Goal: Information Seeking & Learning: Get advice/opinions

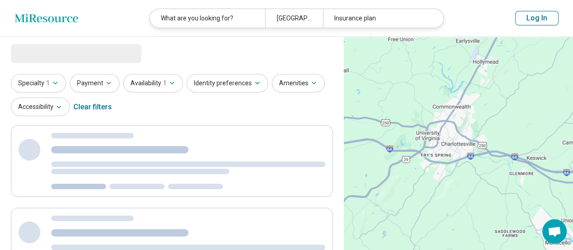
select select "***"
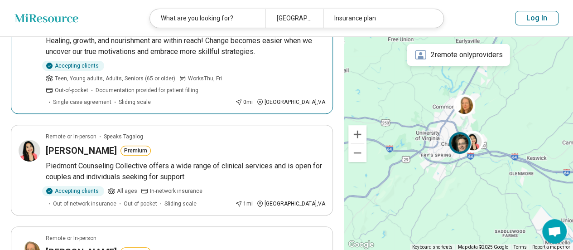
scroll to position [136, 0]
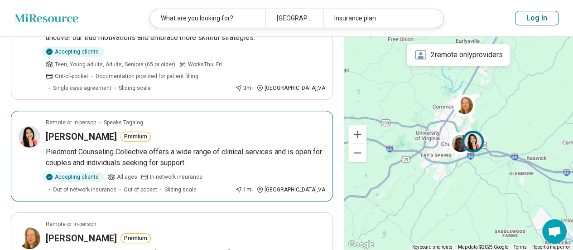
click at [177, 146] on p "Piedmont Counseling Collective offers a wide range of clinical services and is …" at bounding box center [186, 157] width 280 height 22
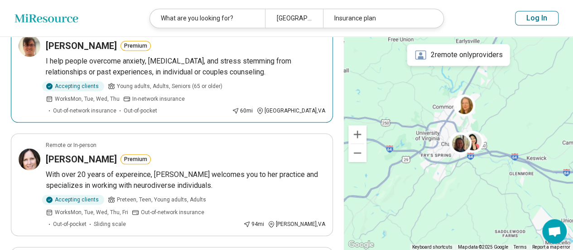
scroll to position [498, 0]
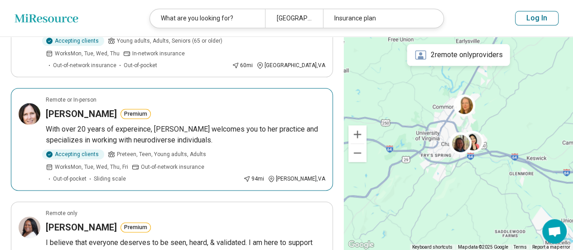
click at [82, 107] on h3 "[PERSON_NAME]" at bounding box center [81, 113] width 71 height 13
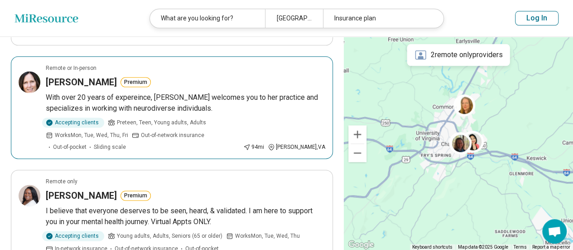
scroll to position [544, 0]
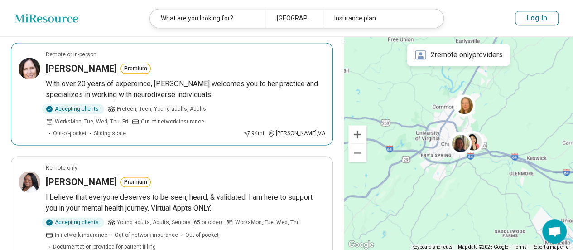
click at [89, 62] on h3 "[PERSON_NAME]" at bounding box center [81, 68] width 71 height 13
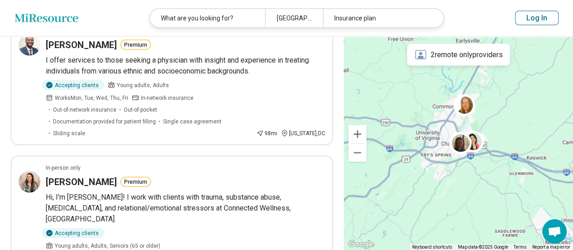
scroll to position [906, 0]
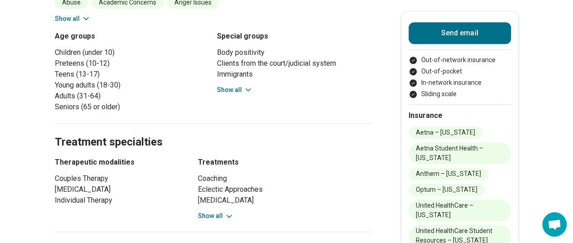
scroll to position [317, 0]
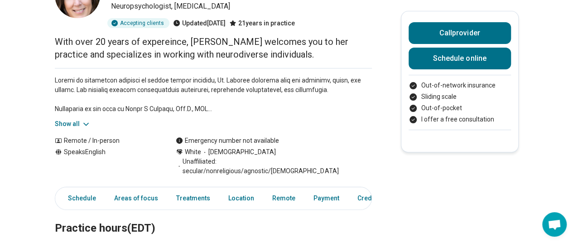
scroll to position [136, 0]
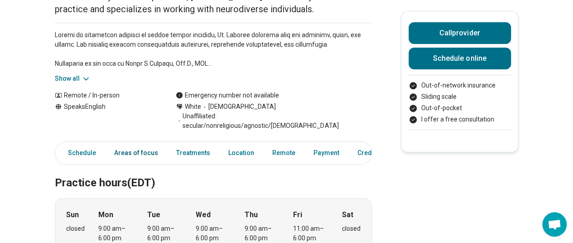
click at [143, 144] on link "Areas of focus" at bounding box center [136, 153] width 55 height 19
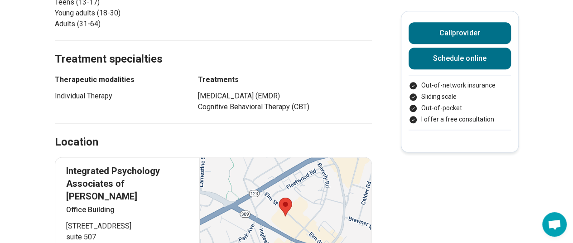
scroll to position [561, 0]
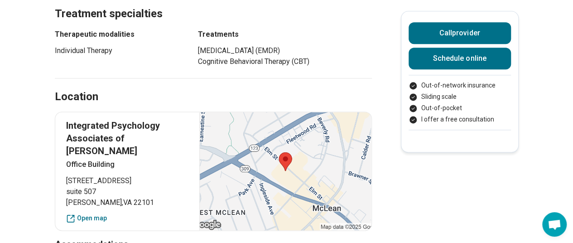
click at [295, 154] on div at bounding box center [285, 171] width 172 height 118
click at [95, 213] on link "Open map" at bounding box center [127, 218] width 123 height 10
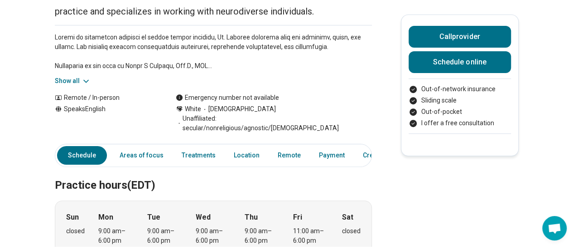
scroll to position [0, 0]
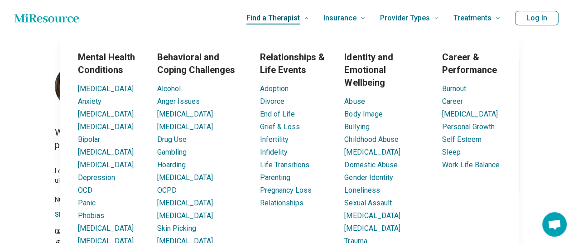
click at [279, 17] on span "Find a Therapist" at bounding box center [272, 18] width 53 height 13
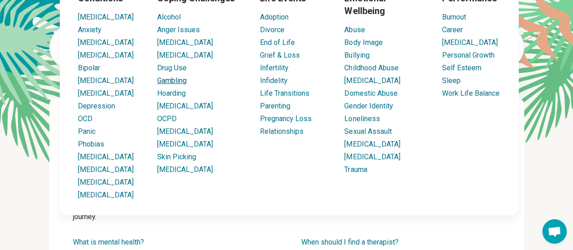
scroll to position [91, 0]
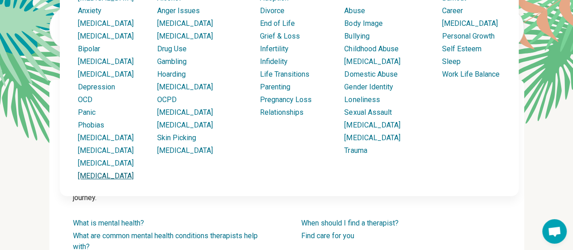
click at [103, 180] on link "Social Anxiety" at bounding box center [106, 175] width 56 height 9
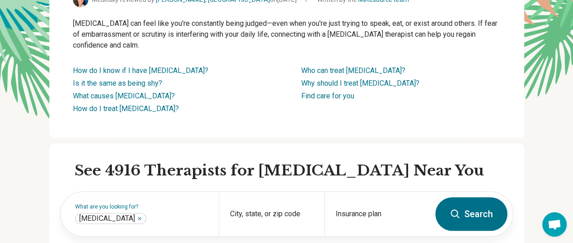
scroll to position [136, 0]
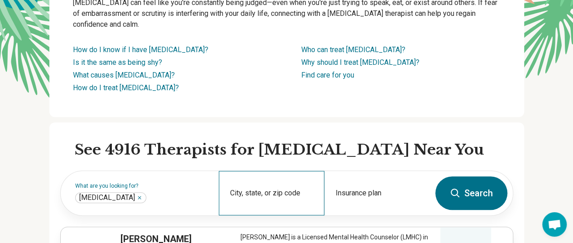
click at [264, 188] on div "City, state, or zip code" at bounding box center [272, 193] width 106 height 44
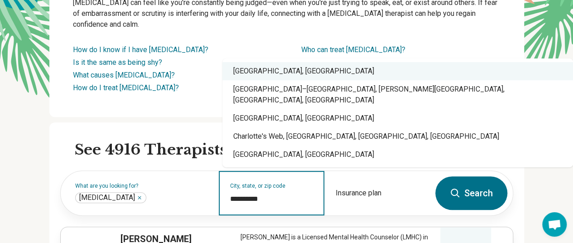
click at [269, 80] on div "[GEOGRAPHIC_DATA], [GEOGRAPHIC_DATA]" at bounding box center [397, 71] width 351 height 18
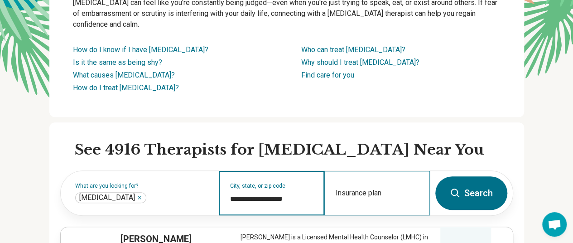
type input "**********"
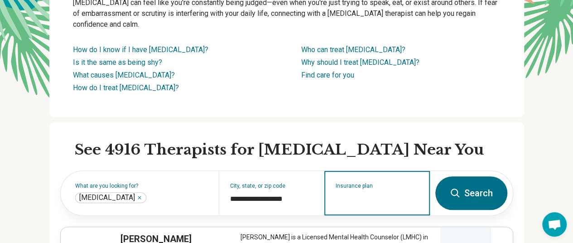
click at [399, 199] on input "Insurance plan" at bounding box center [377, 198] width 83 height 11
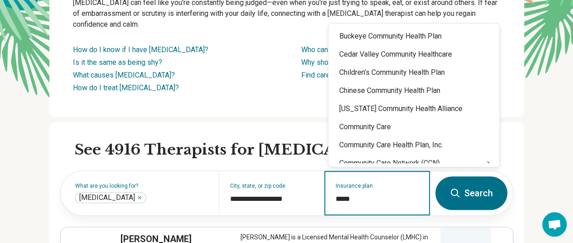
type input "******"
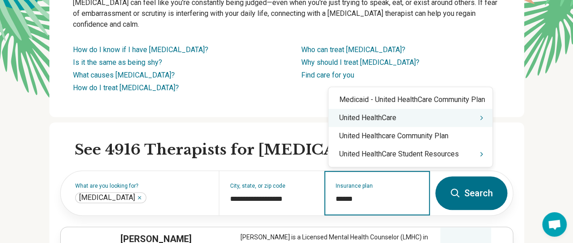
click at [411, 126] on div "United HealthCare" at bounding box center [411, 118] width 164 height 18
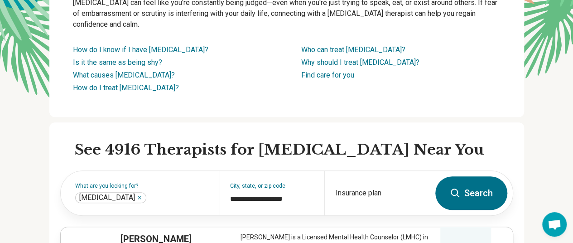
click at [473, 198] on button "Search" at bounding box center [471, 193] width 72 height 34
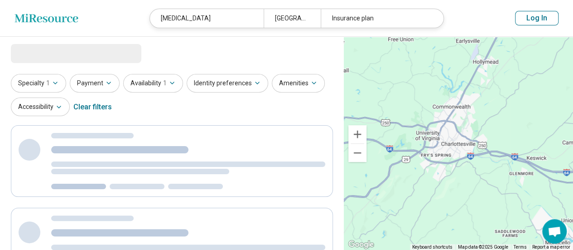
select select "***"
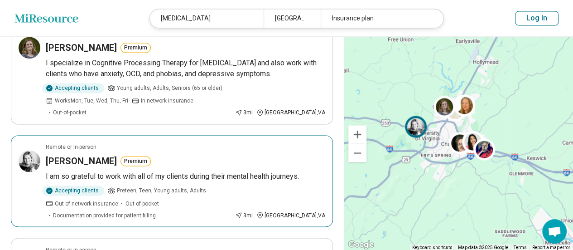
scroll to position [680, 0]
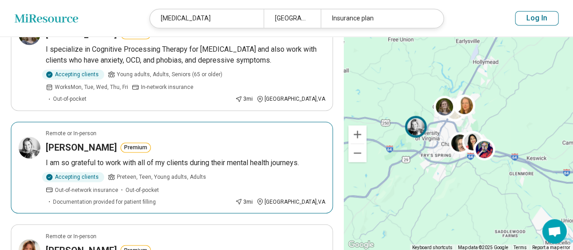
click at [94, 141] on h3 "Caroline Megargel" at bounding box center [81, 147] width 71 height 13
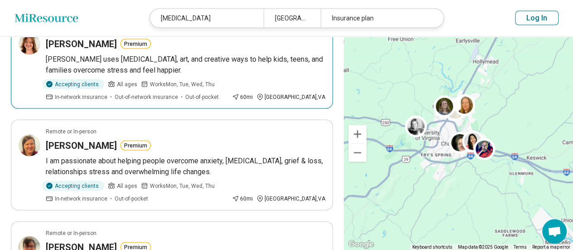
scroll to position [906, 0]
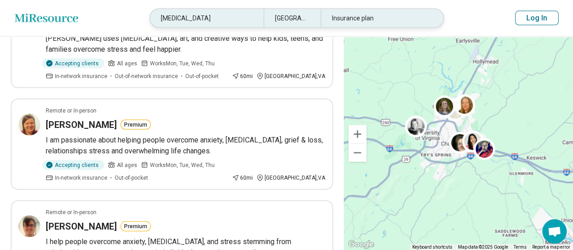
click at [230, 13] on div "Social Anxiety" at bounding box center [207, 18] width 114 height 19
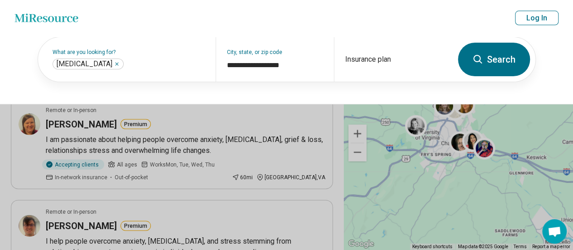
scroll to position [905, 0]
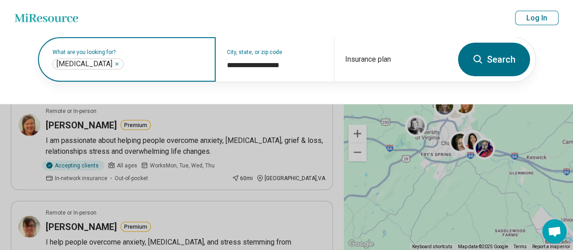
click at [171, 61] on input "text" at bounding box center [165, 63] width 79 height 11
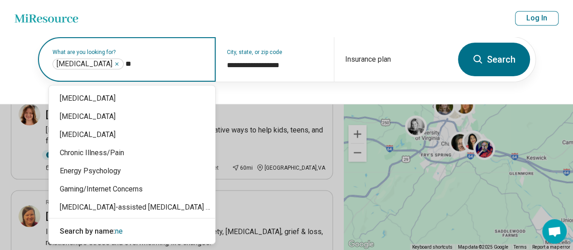
type input "*"
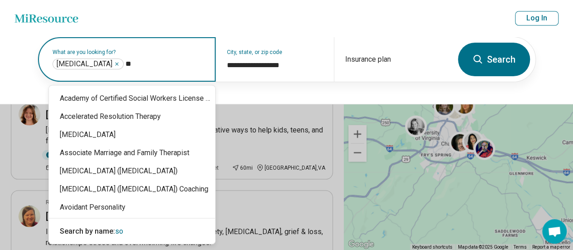
type input "*"
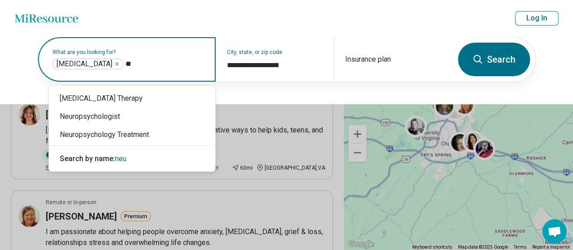
type input "*"
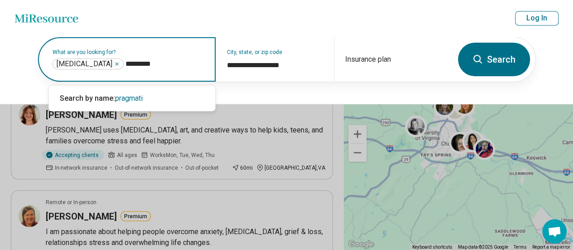
type input "**********"
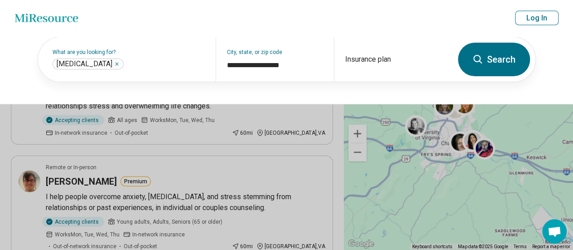
click at [229, 145] on button at bounding box center [286, 125] width 573 height 250
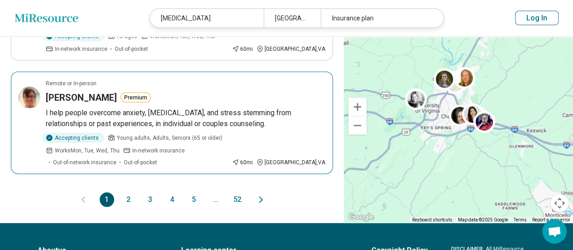
scroll to position [1042, 0]
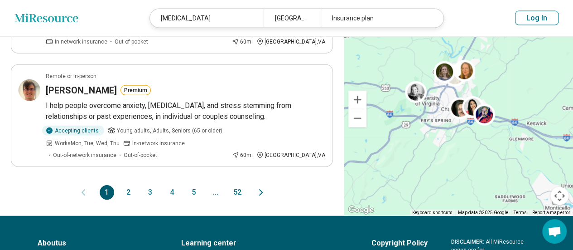
click at [135, 185] on button "2" at bounding box center [128, 192] width 14 height 14
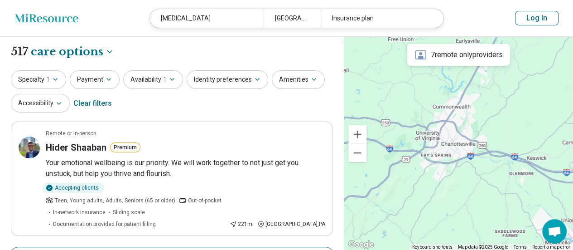
scroll to position [0, 0]
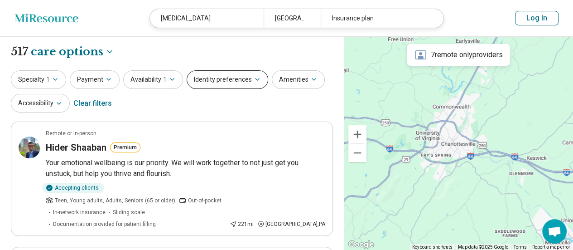
click at [238, 73] on button "Identity preferences" at bounding box center [228, 79] width 82 height 19
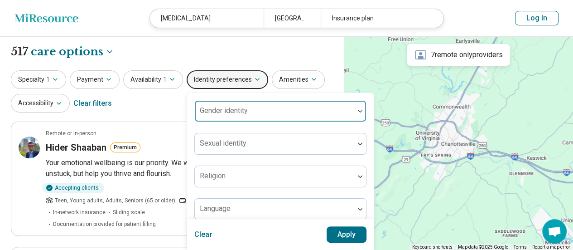
click at [253, 110] on div at bounding box center [274, 114] width 152 height 13
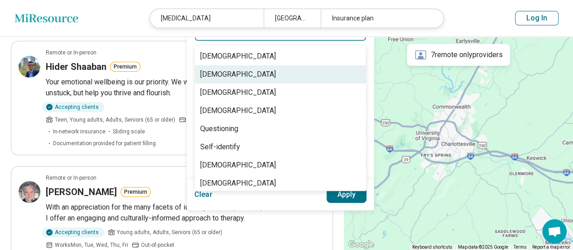
scroll to position [31, 0]
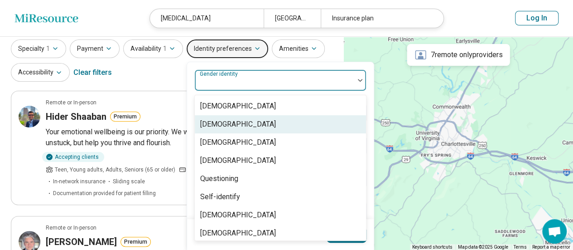
click at [230, 120] on div "Cisgender Woman" at bounding box center [238, 124] width 76 height 11
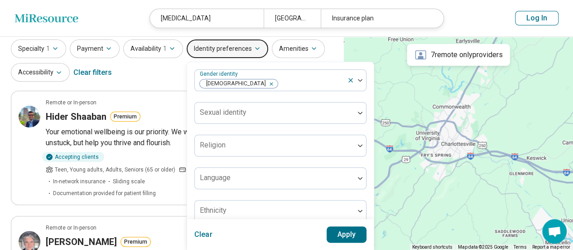
click at [347, 239] on button "Apply" at bounding box center [347, 234] width 40 height 16
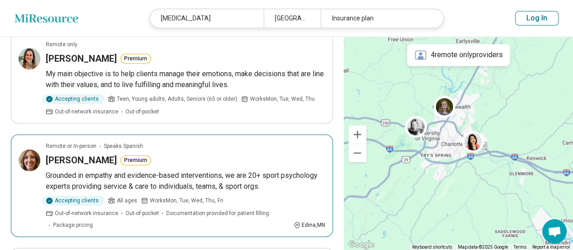
scroll to position [634, 0]
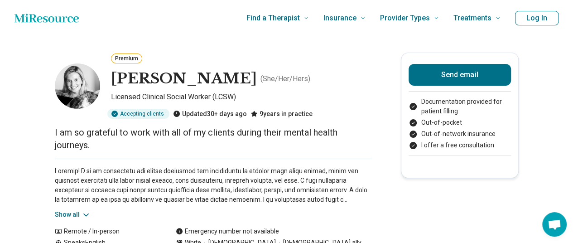
scroll to position [45, 0]
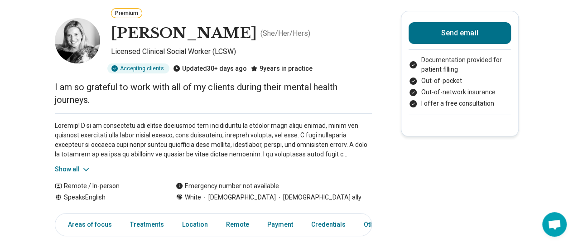
click at [77, 164] on button "Show all" at bounding box center [73, 169] width 36 height 10
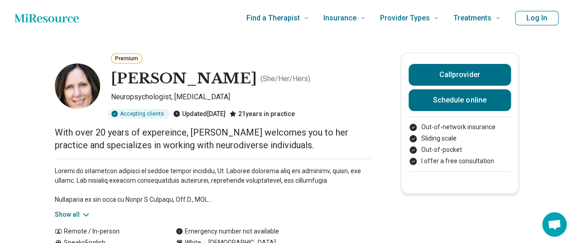
scroll to position [45, 0]
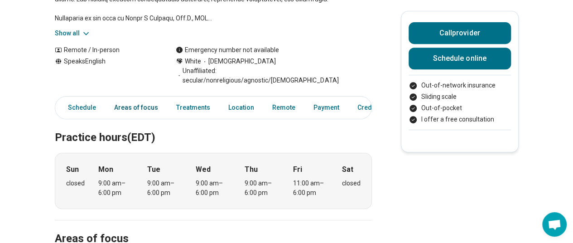
click at [147, 98] on link "Areas of focus" at bounding box center [136, 107] width 55 height 19
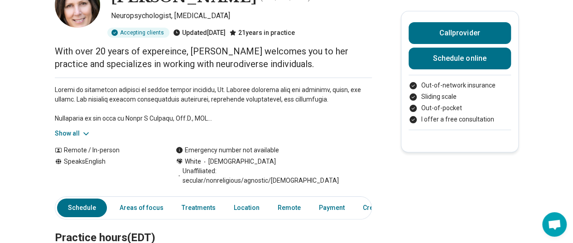
scroll to position [181, 0]
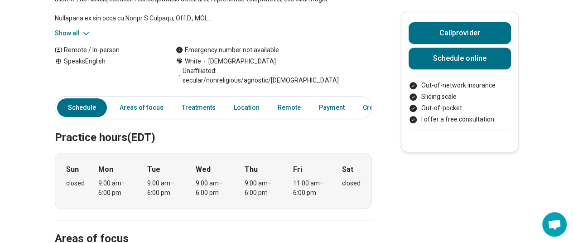
click at [84, 31] on icon at bounding box center [86, 33] width 9 height 9
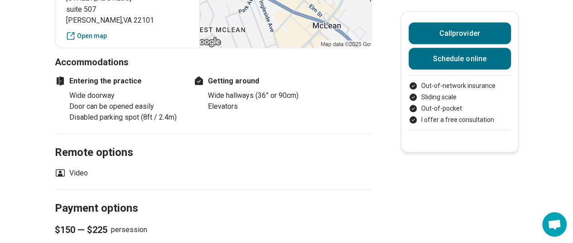
scroll to position [975, 0]
